Goal: Task Accomplishment & Management: Manage account settings

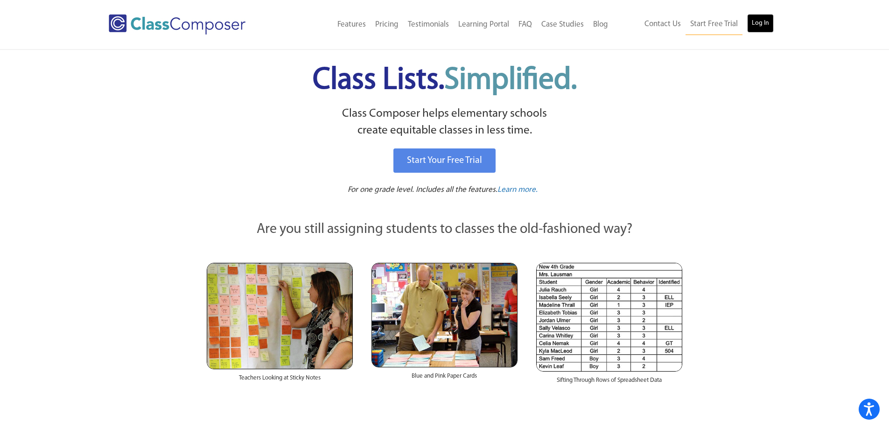
click at [758, 23] on link "Log In" at bounding box center [760, 23] width 27 height 19
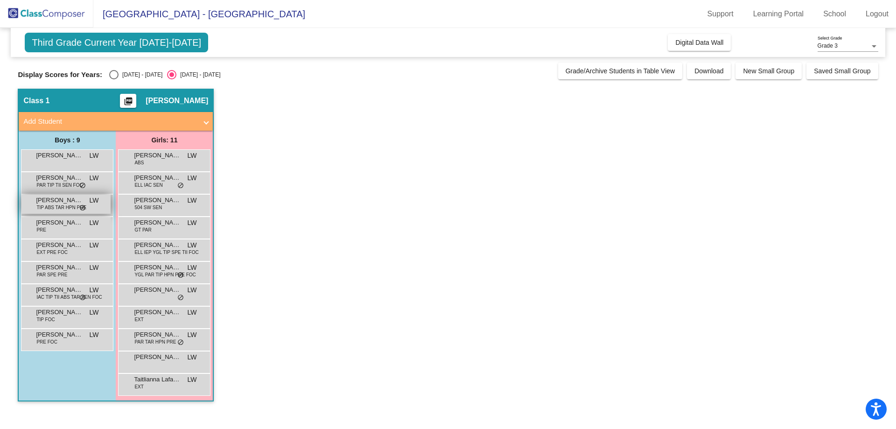
click at [49, 204] on span "[PERSON_NAME]" at bounding box center [59, 200] width 47 height 9
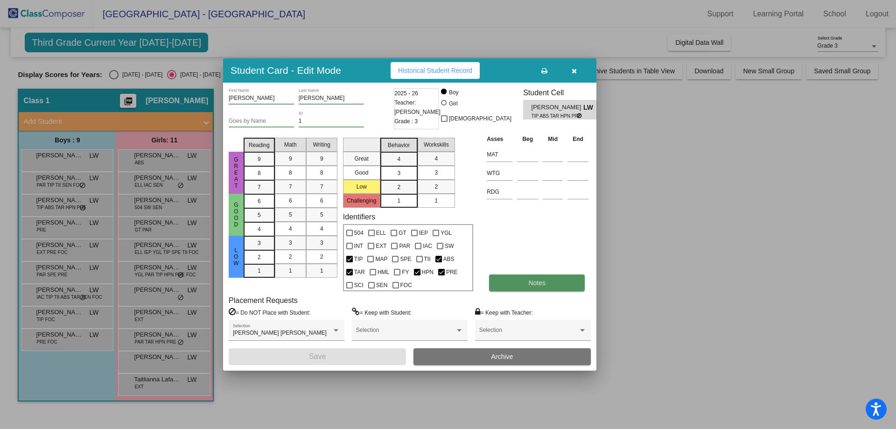
click at [517, 282] on button "Notes" at bounding box center [537, 283] width 96 height 17
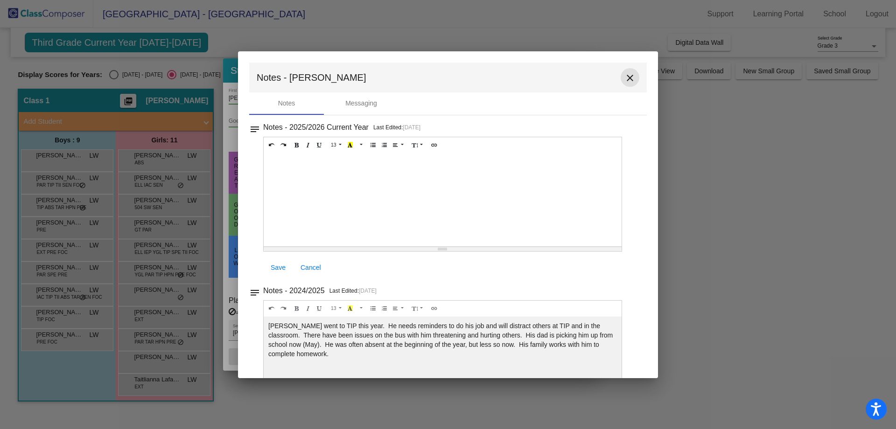
click at [625, 78] on mat-icon "close" at bounding box center [630, 77] width 11 height 11
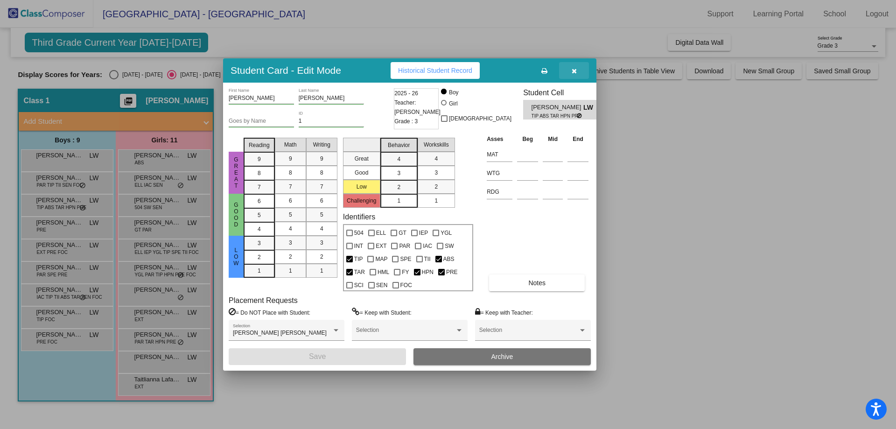
click at [574, 71] on icon "button" at bounding box center [574, 71] width 5 height 7
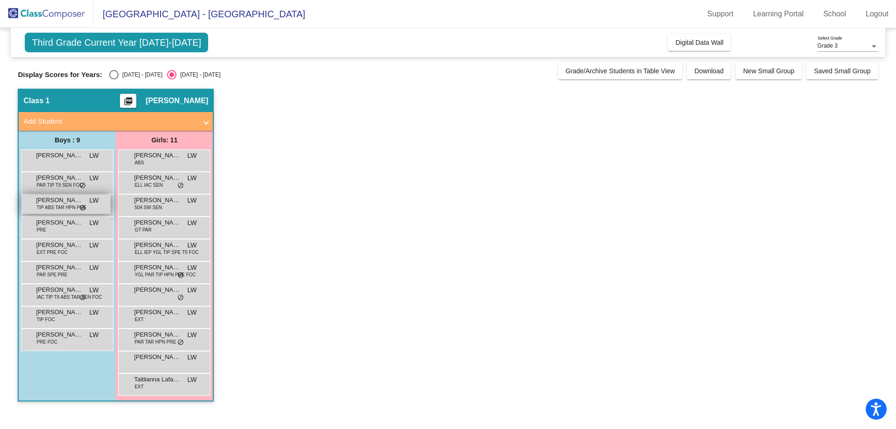
click at [63, 204] on span "TIP ABS TAR HPN PRE" at bounding box center [61, 207] width 50 height 7
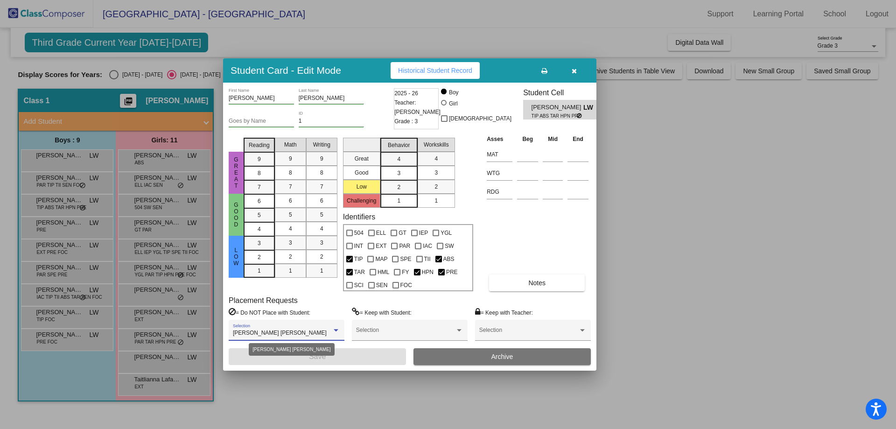
click at [331, 330] on div "[PERSON_NAME] [PERSON_NAME]" at bounding box center [282, 333] width 99 height 7
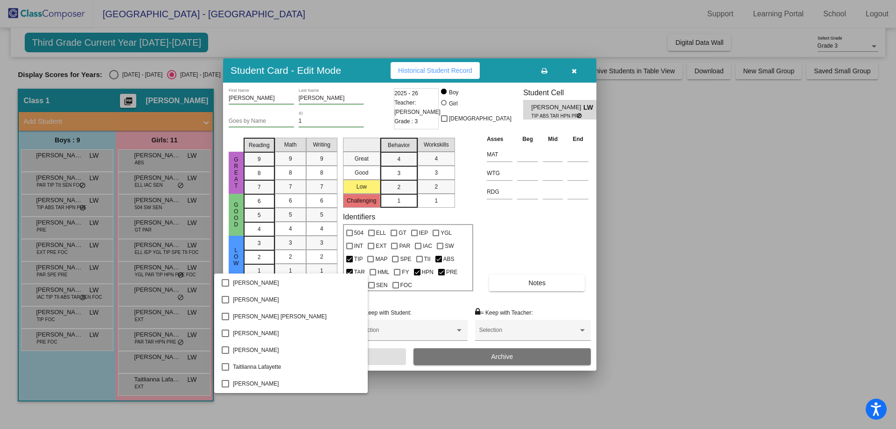
scroll to position [1158, 0]
click at [378, 406] on div at bounding box center [448, 214] width 896 height 429
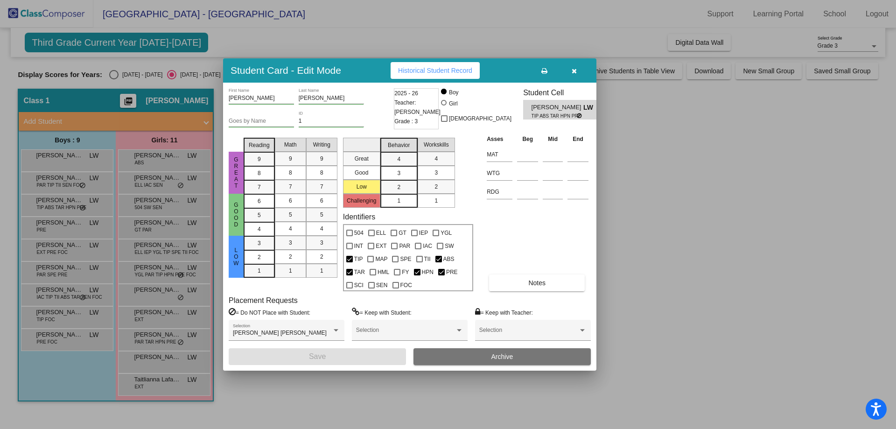
click at [577, 69] on icon "button" at bounding box center [574, 71] width 5 height 7
